Goal: Find specific page/section

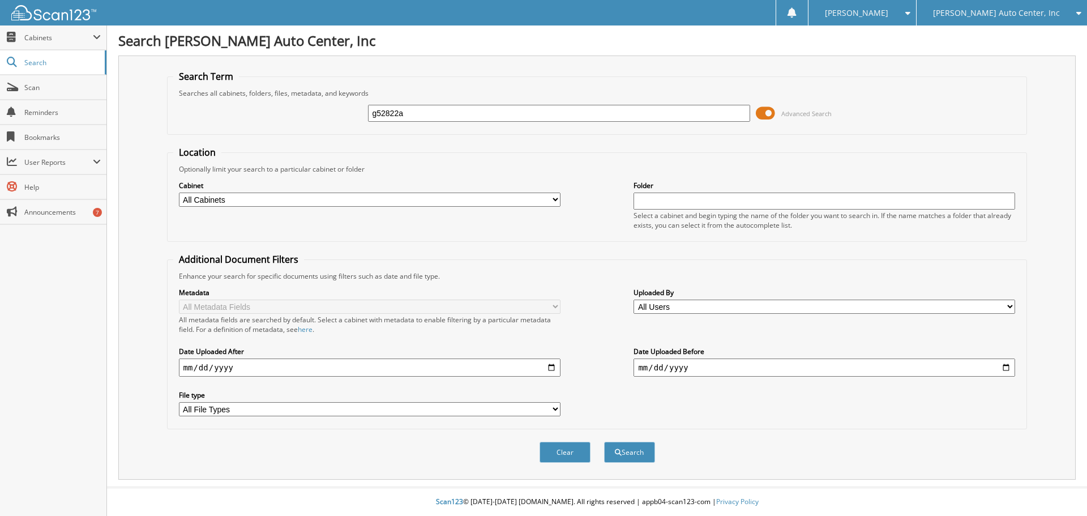
type input "g52822a"
click at [604, 442] on button "Search" at bounding box center [629, 452] width 51 height 21
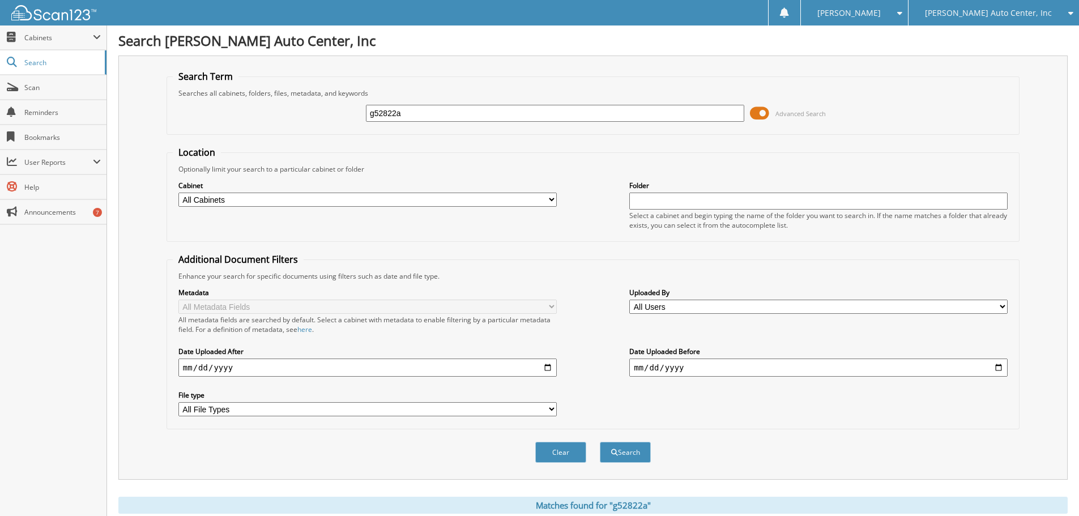
click at [760, 112] on span at bounding box center [759, 113] width 19 height 17
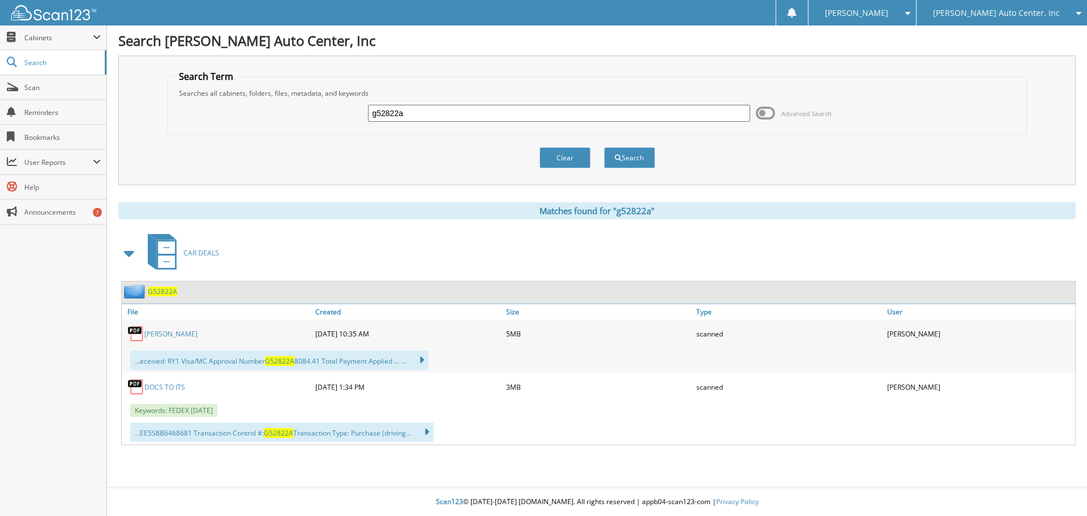
click at [159, 334] on link "[PERSON_NAME]" at bounding box center [170, 334] width 53 height 10
